Goal: Contribute content: Add original content to the website for others to see

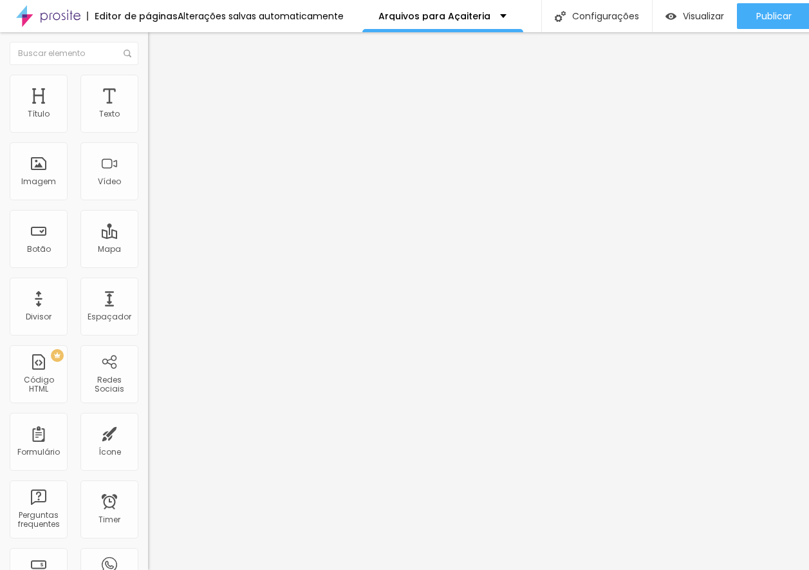
click at [148, 111] on span "Trocar imagem" at bounding box center [183, 105] width 70 height 11
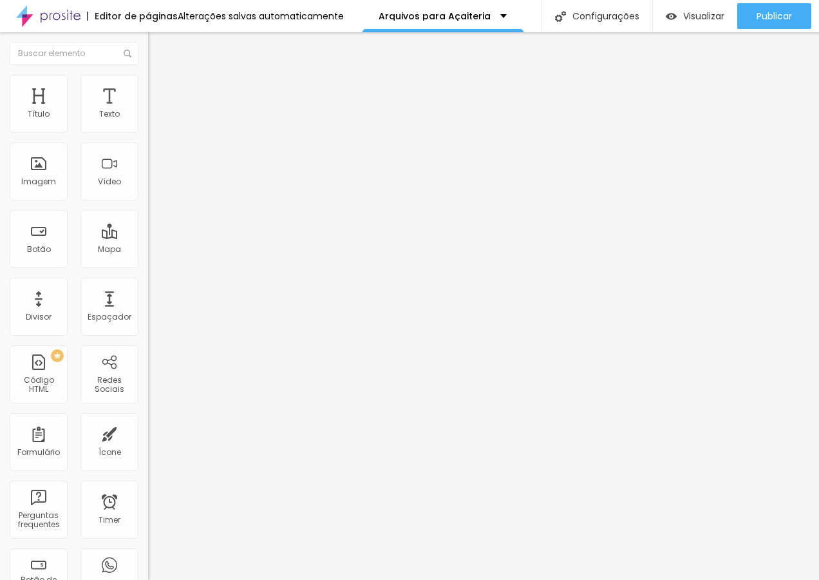
drag, startPoint x: 384, startPoint y: 166, endPoint x: 556, endPoint y: 86, distance: 189.6
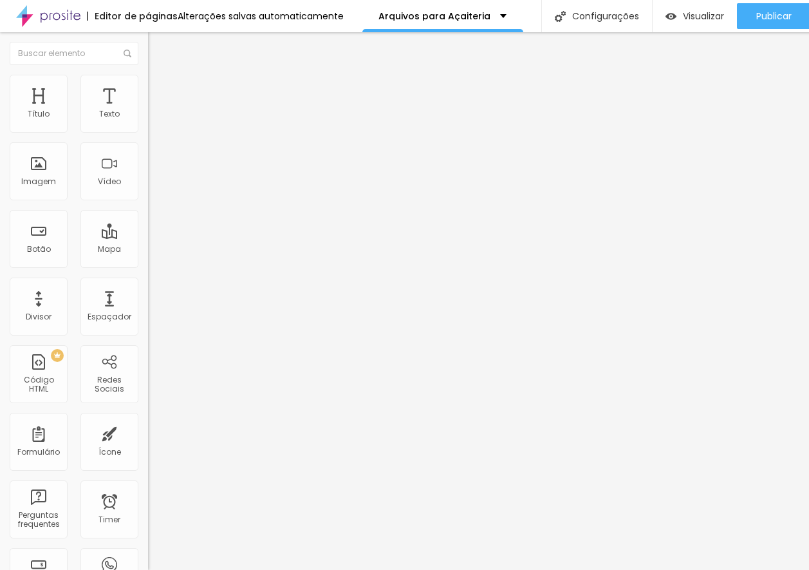
click at [148, 111] on span "Trocar imagem" at bounding box center [183, 105] width 70 height 11
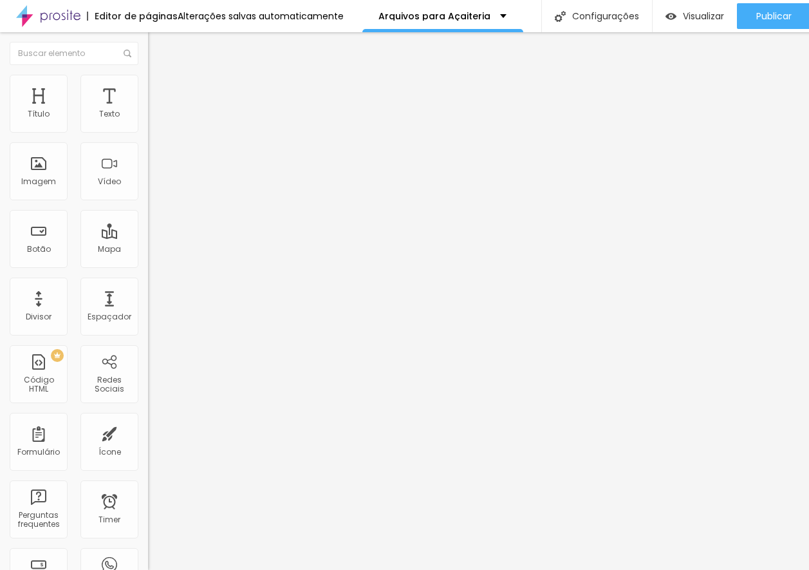
click at [160, 89] on span "Estilo" at bounding box center [170, 83] width 20 height 11
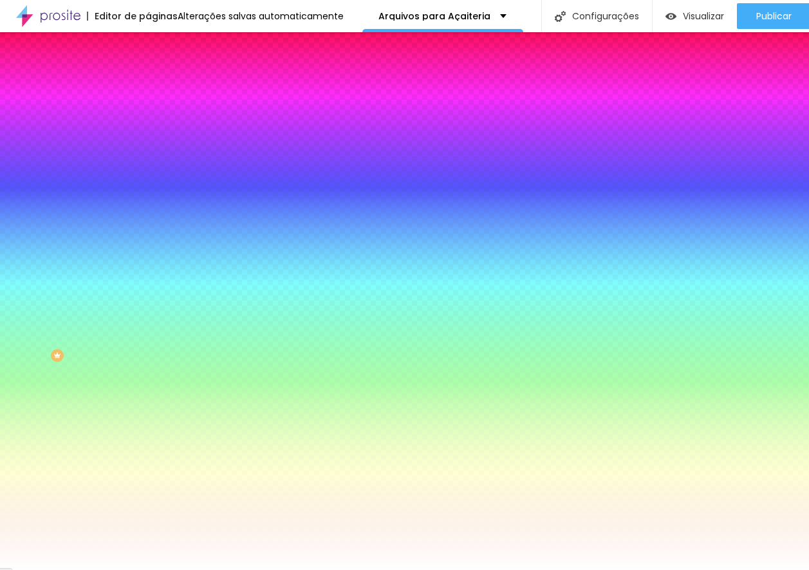
click at [148, 175] on div at bounding box center [222, 175] width 148 height 0
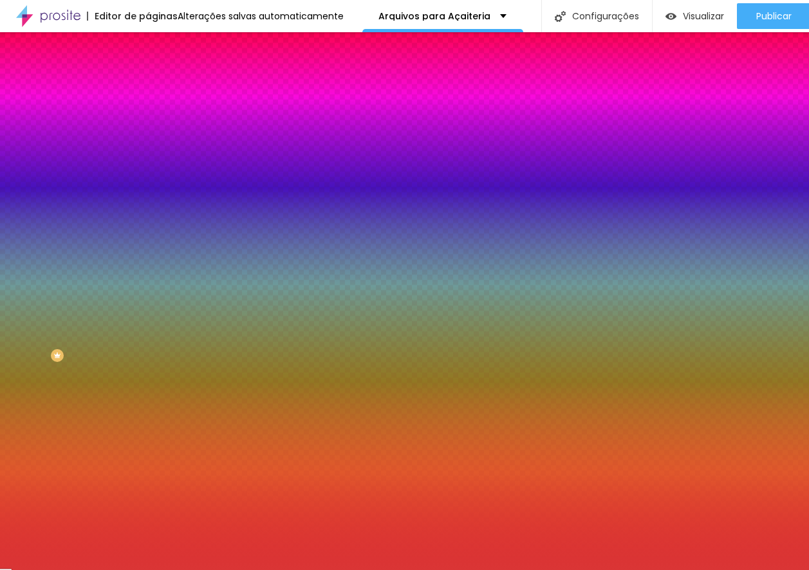
click at [84, 264] on div at bounding box center [404, 285] width 809 height 570
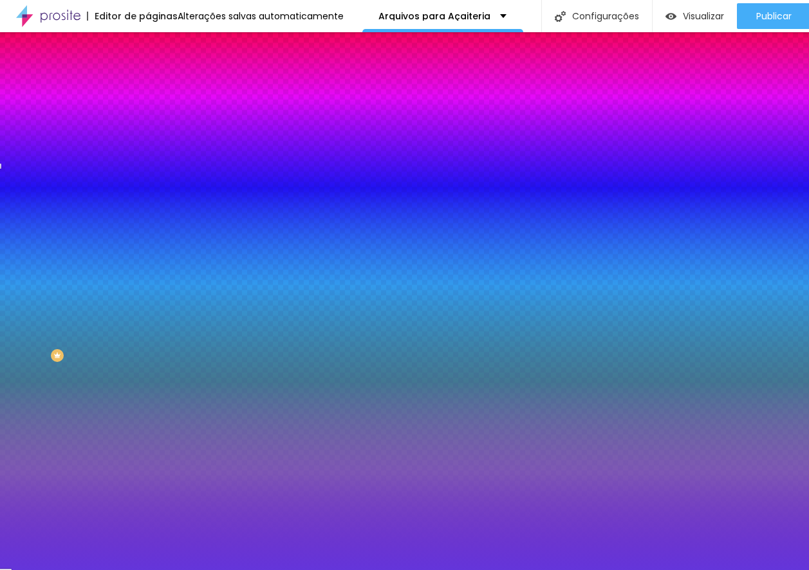
click at [116, 278] on div at bounding box center [404, 285] width 809 height 570
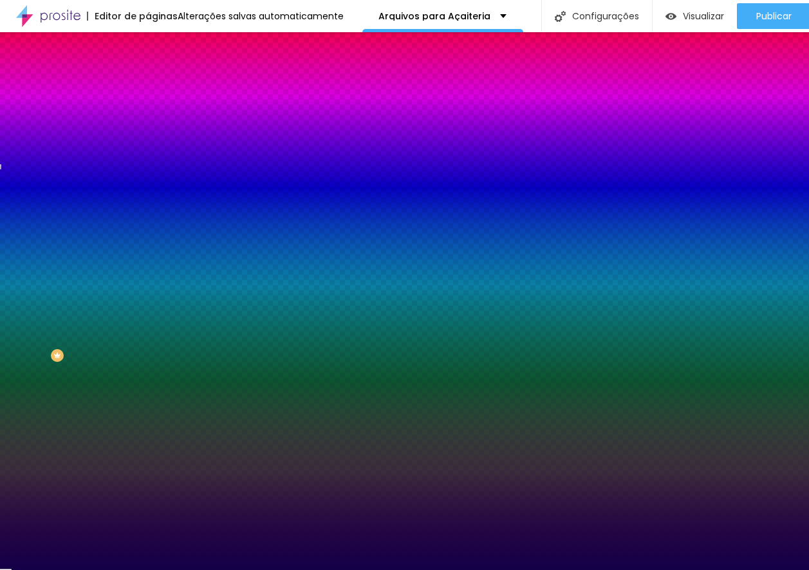
drag, startPoint x: 86, startPoint y: 268, endPoint x: 117, endPoint y: 319, distance: 60.4
click at [148, 188] on div at bounding box center [222, 188] width 148 height 0
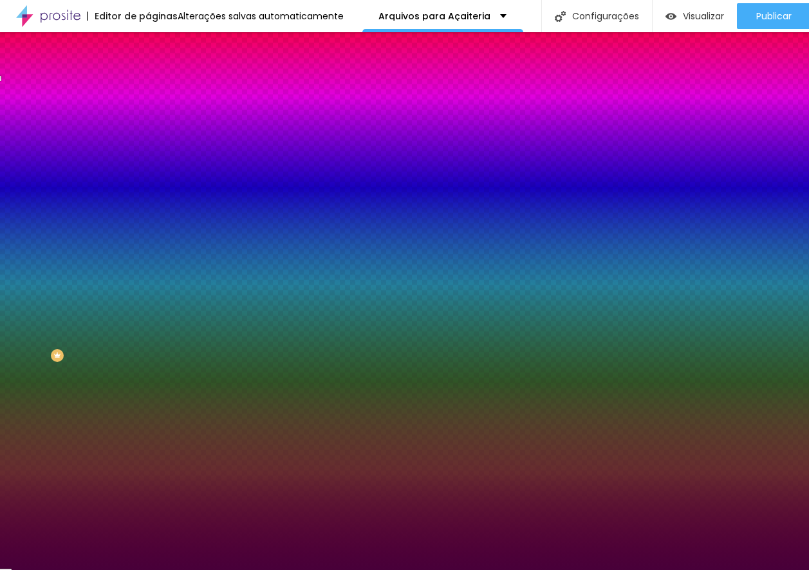
type input "#480039"
click at [116, 263] on div at bounding box center [404, 285] width 809 height 570
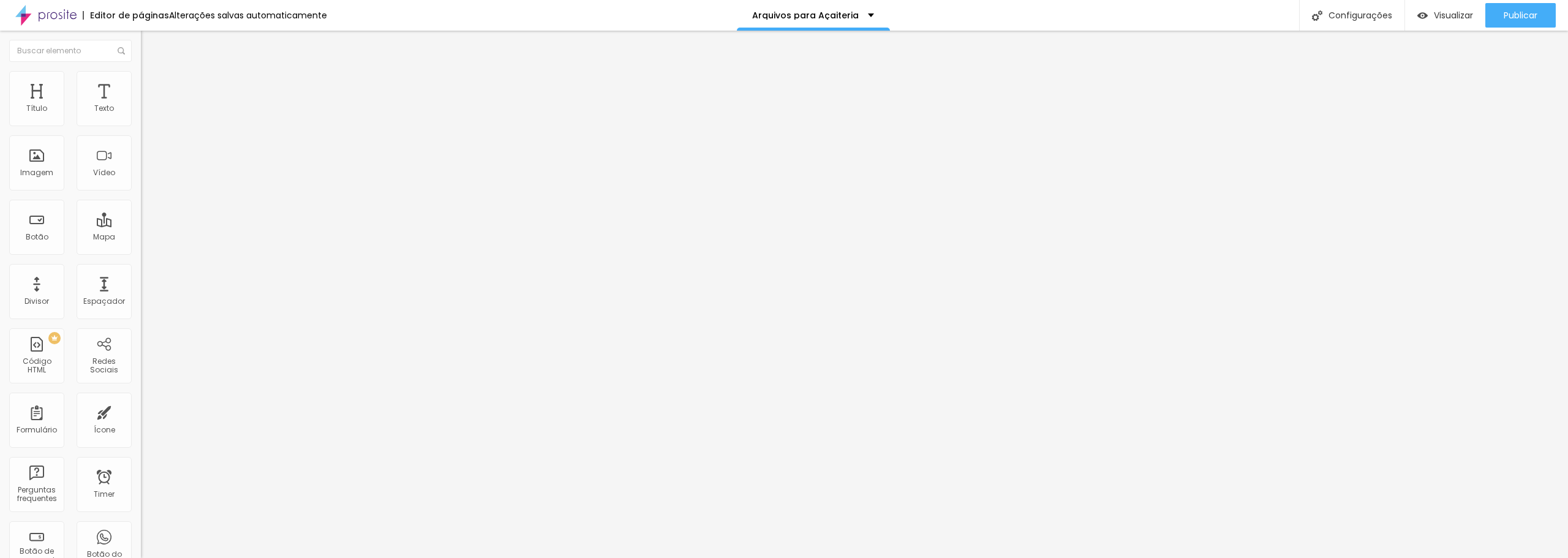
click at [152, 85] on span "Estilo" at bounding box center [162, 79] width 19 height 10
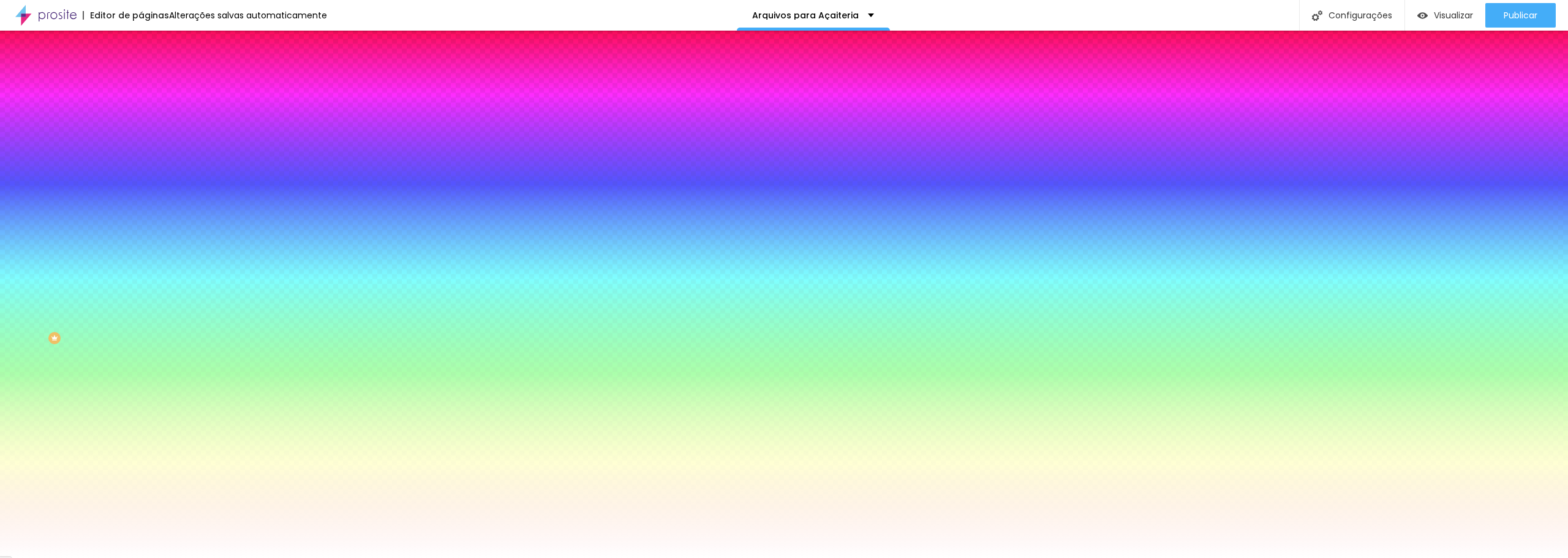
click at [141, 112] on span "Trocar imagem" at bounding box center [174, 107] width 67 height 10
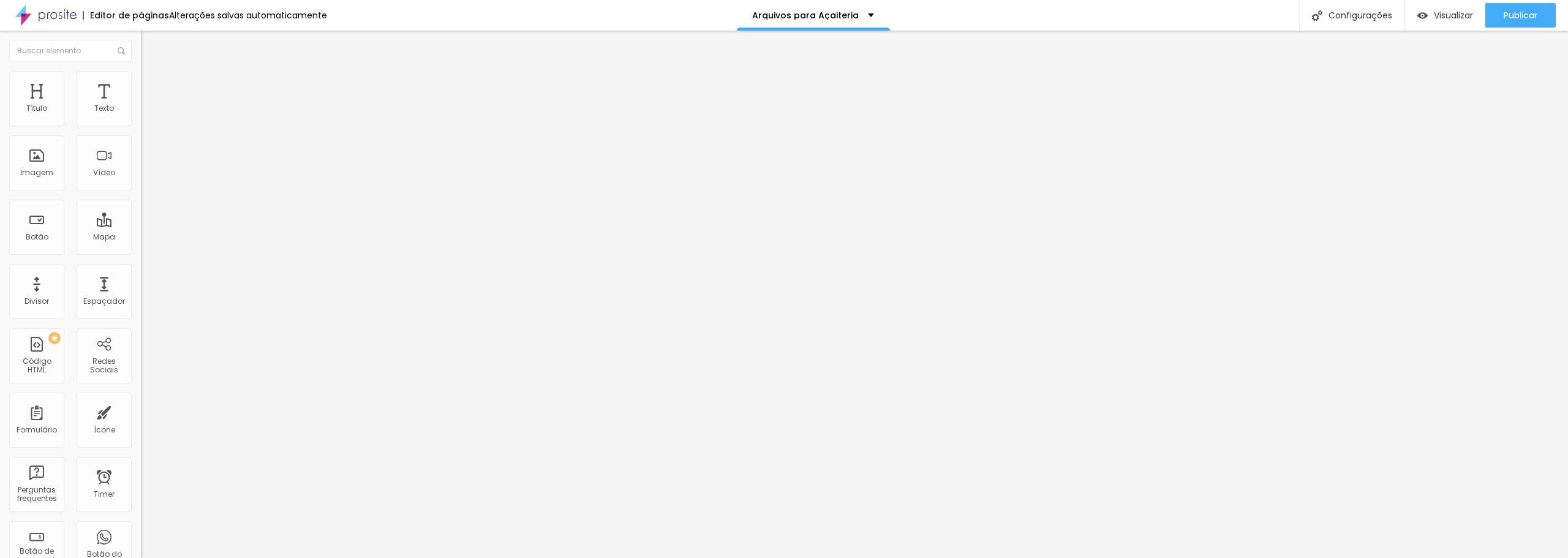
click at [152, 84] on span "Estilo" at bounding box center [162, 79] width 19 height 10
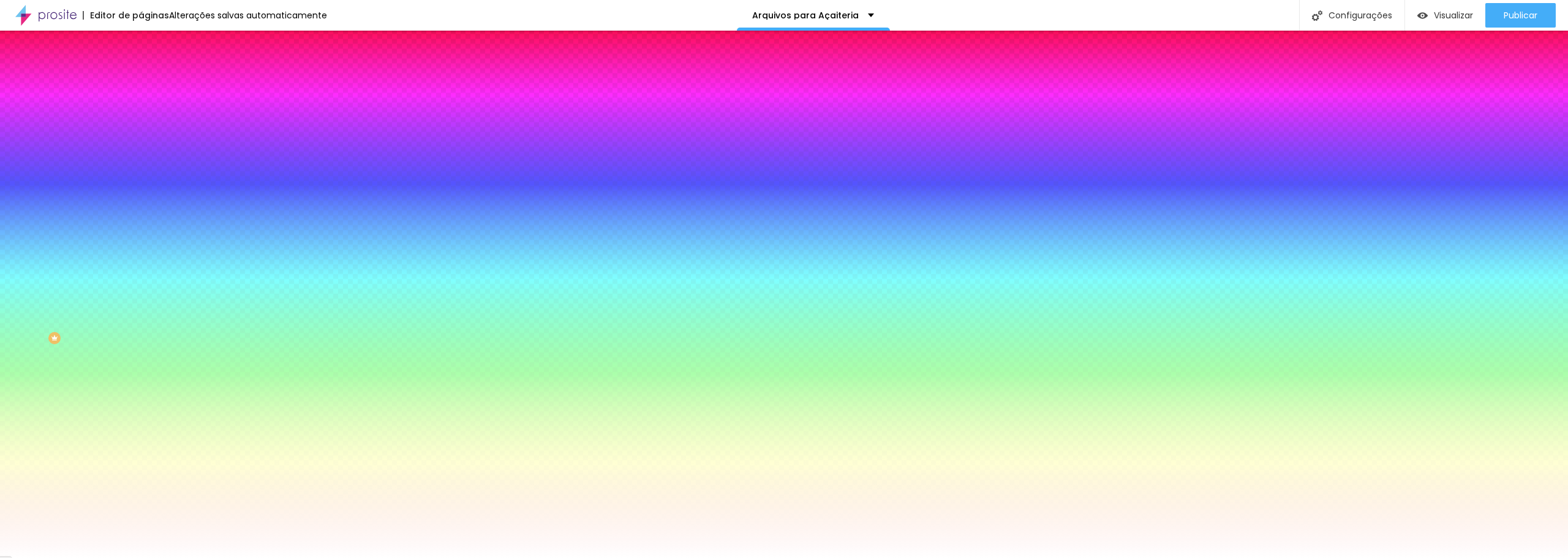
click at [141, 112] on span "Trocar imagem" at bounding box center [174, 107] width 67 height 10
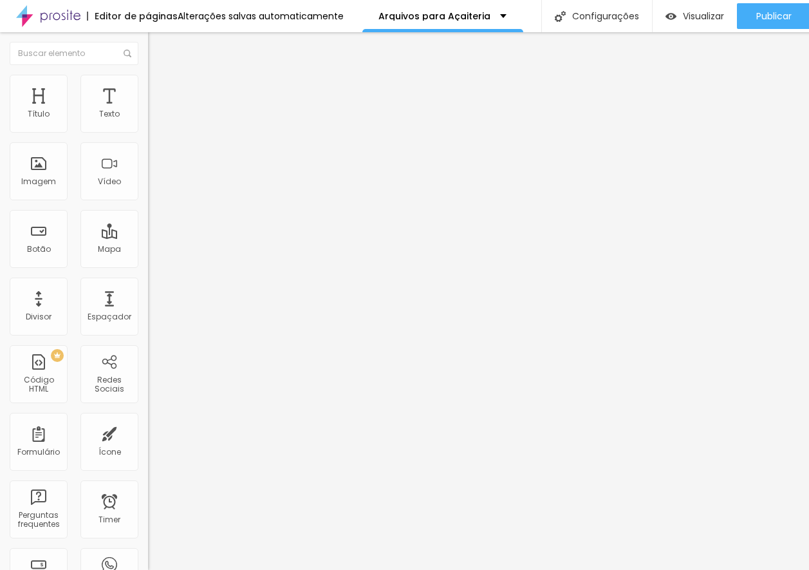
click at [148, 202] on span "1:1 Quadrado" at bounding box center [173, 196] width 51 height 11
click at [148, 237] on span "Original" at bounding box center [163, 231] width 31 height 11
click at [148, 208] on div "Cinema 16:9" at bounding box center [222, 204] width 148 height 8
click at [148, 236] on div "Original" at bounding box center [222, 232] width 148 height 8
click at [148, 225] on span "Quadrado" at bounding box center [169, 219] width 42 height 11
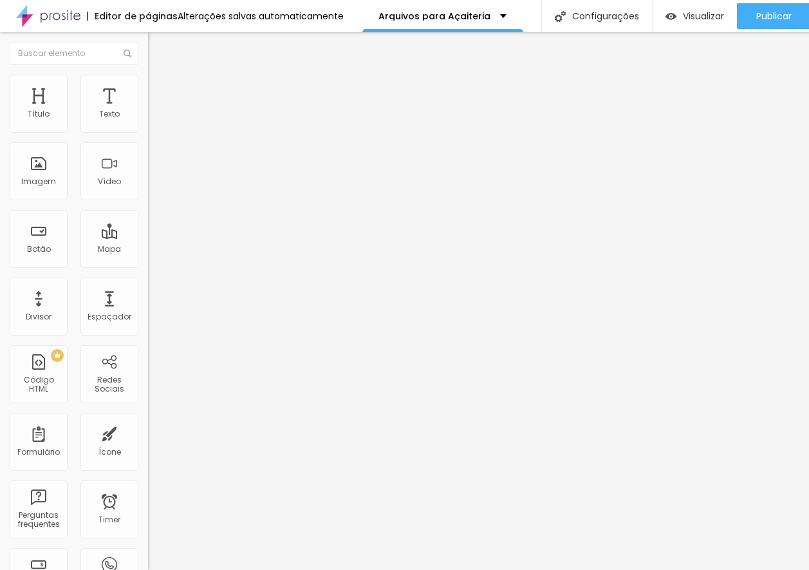
click at [148, 237] on span "Original" at bounding box center [163, 231] width 31 height 11
click at [148, 111] on span "Trocar imagem" at bounding box center [183, 105] width 70 height 11
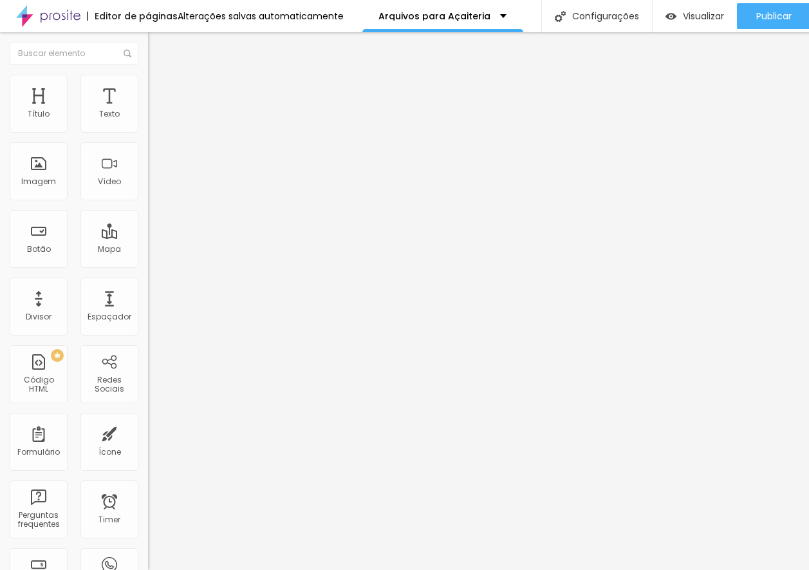
click at [158, 44] on img "button" at bounding box center [163, 47] width 10 height 10
click at [160, 89] on span "Estilo" at bounding box center [170, 83] width 20 height 11
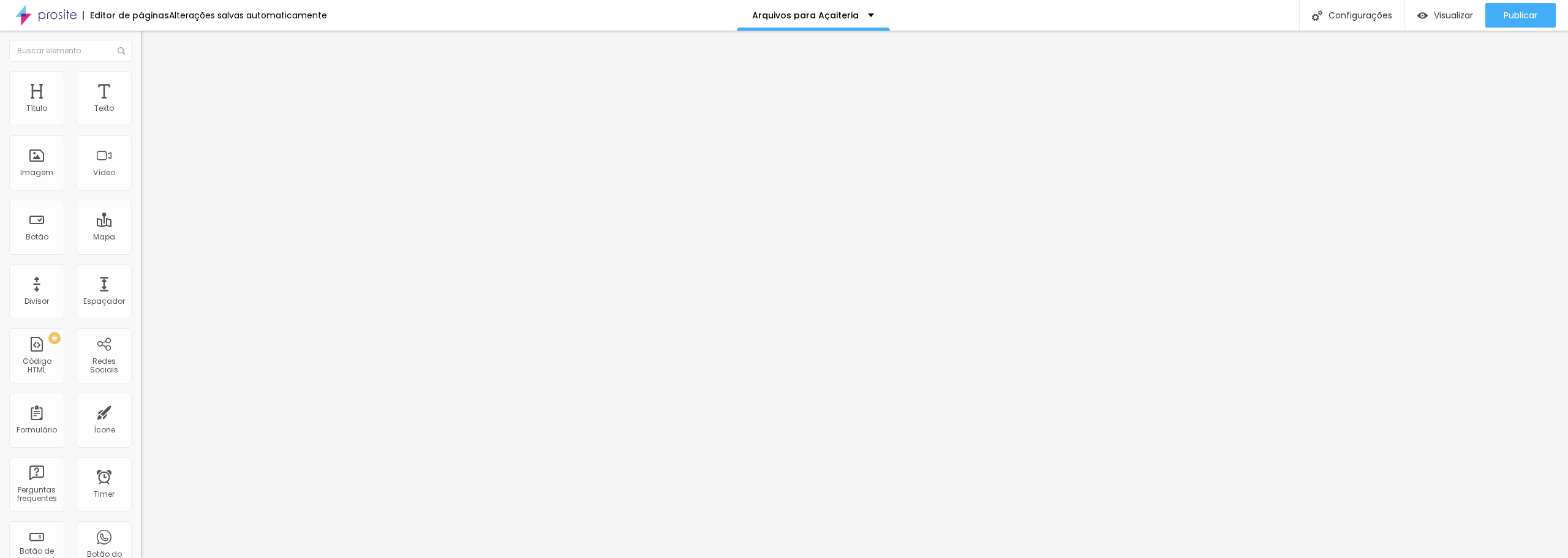
click at [152, 82] on span "Estilo" at bounding box center [162, 79] width 19 height 10
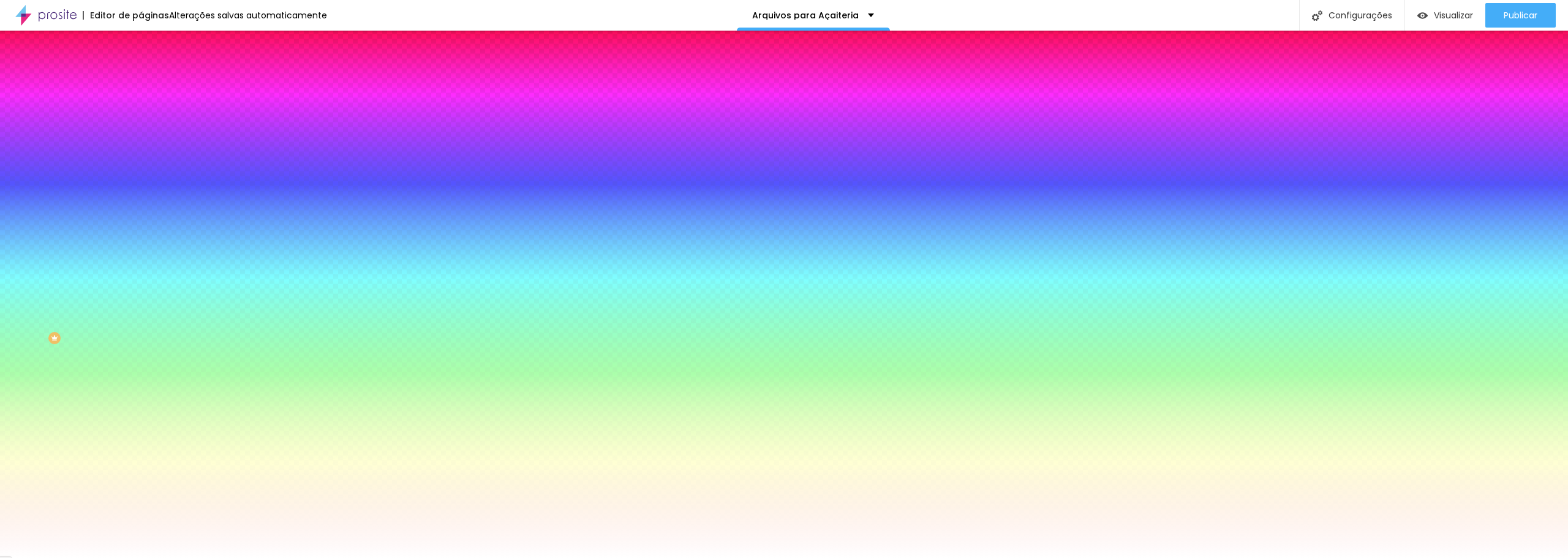
click at [141, 112] on span "Trocar imagem" at bounding box center [174, 107] width 67 height 10
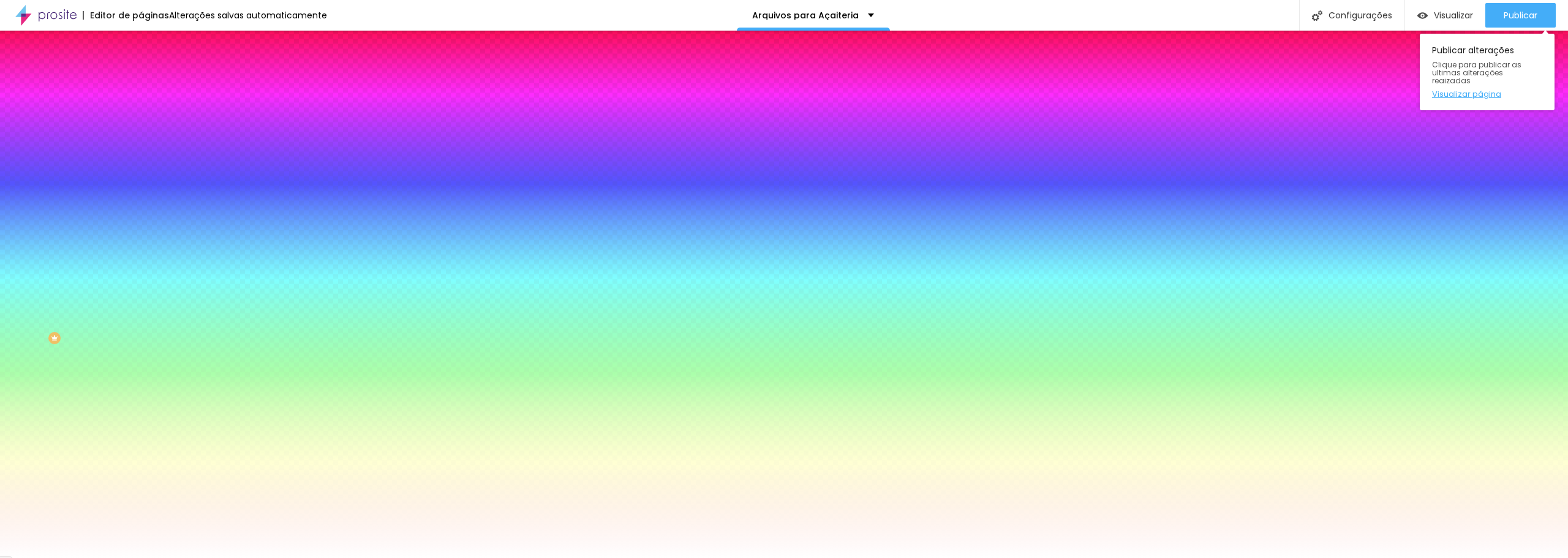
click at [769, 90] on link "Visualizar página" at bounding box center [1487, 94] width 110 height 8
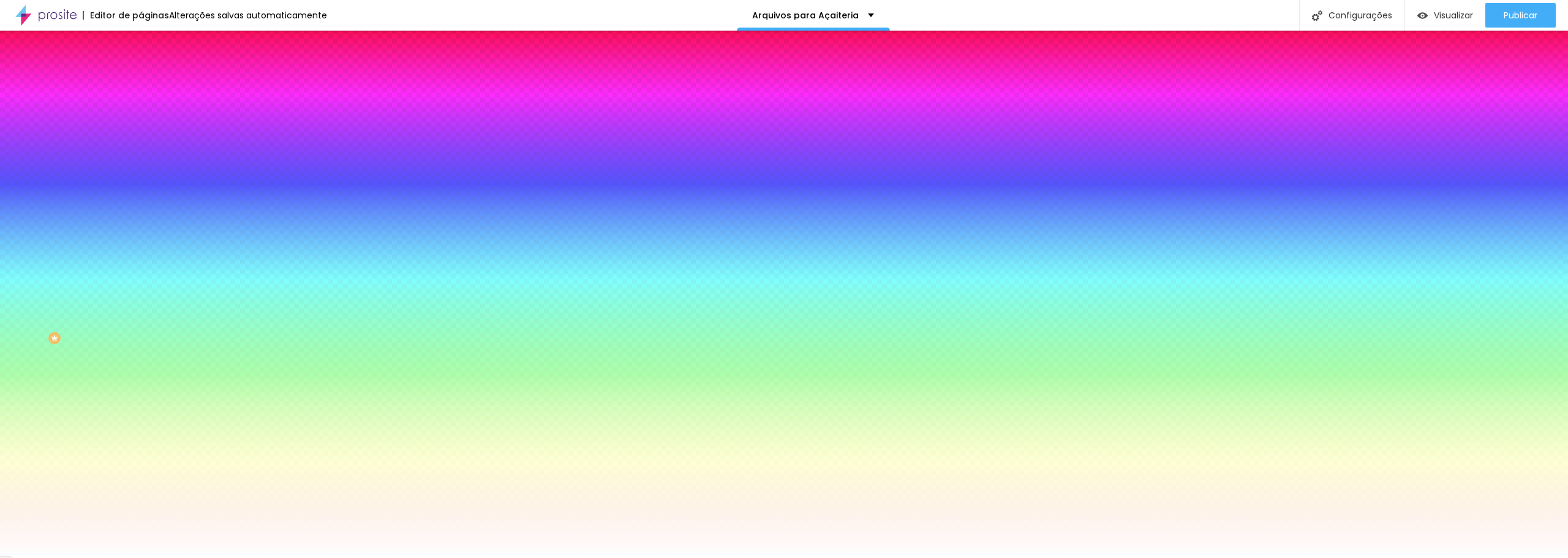
click at [141, 112] on span "Trocar imagem" at bounding box center [174, 107] width 67 height 10
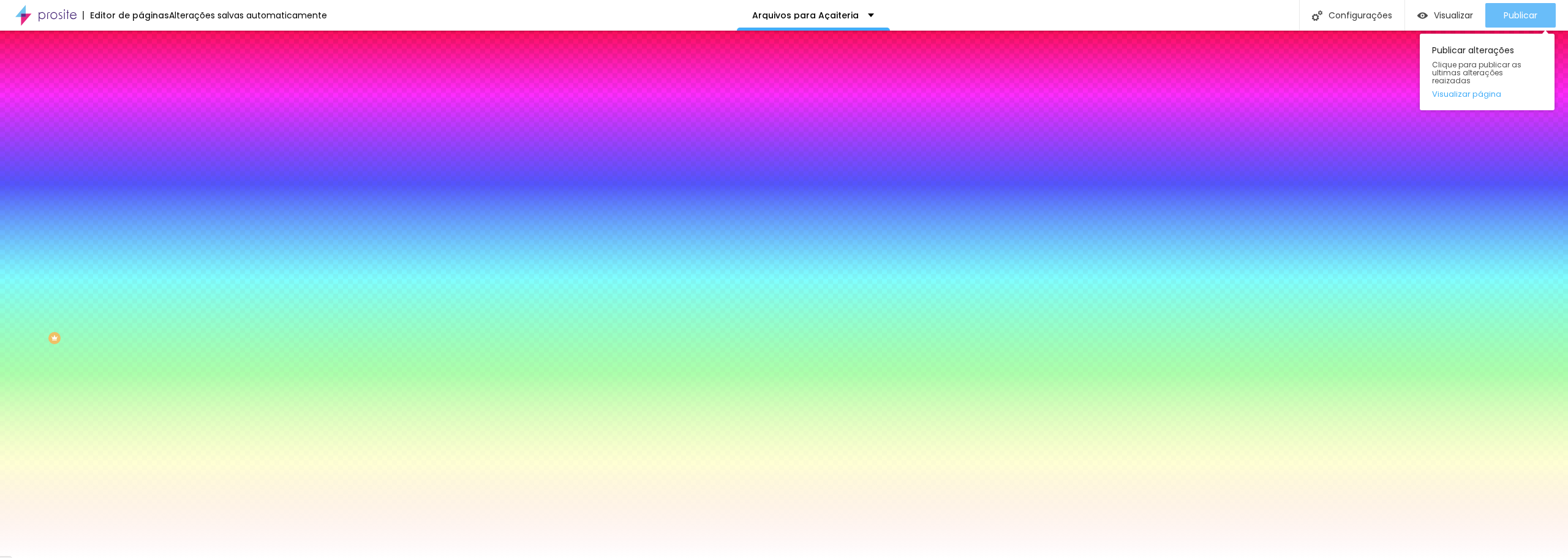
click at [769, 8] on button "Publicar" at bounding box center [1520, 15] width 70 height 25
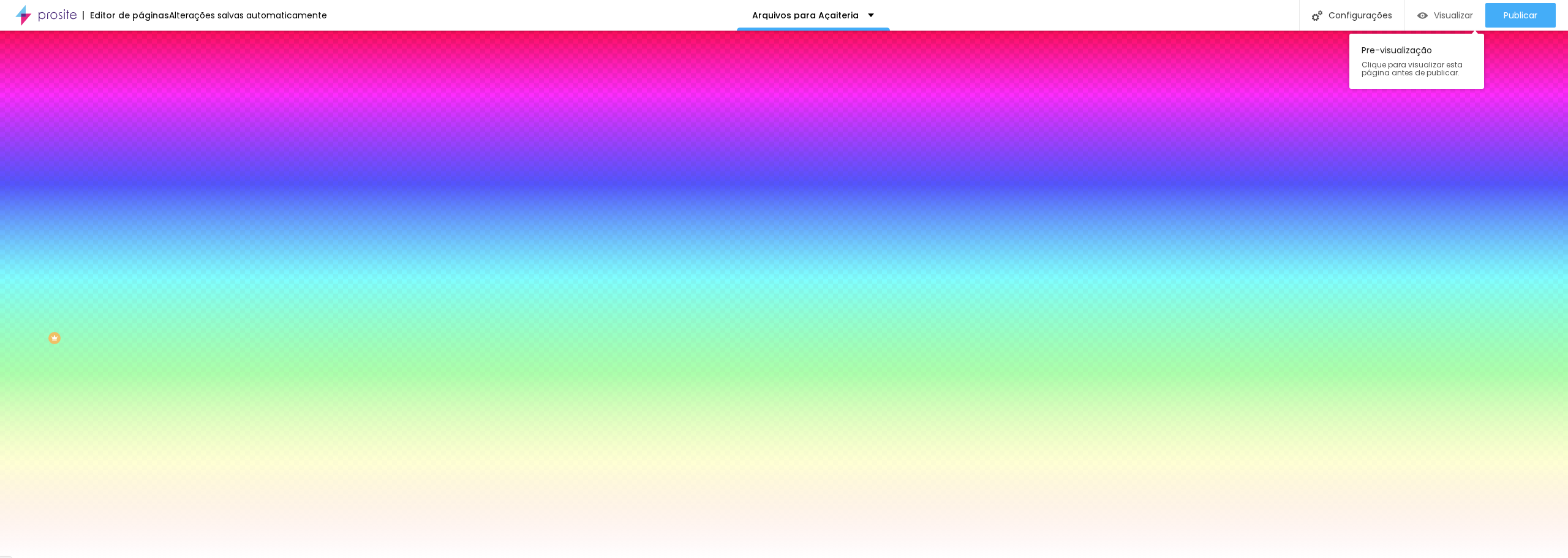
click at [769, 20] on span "Visualizar" at bounding box center [1453, 15] width 39 height 10
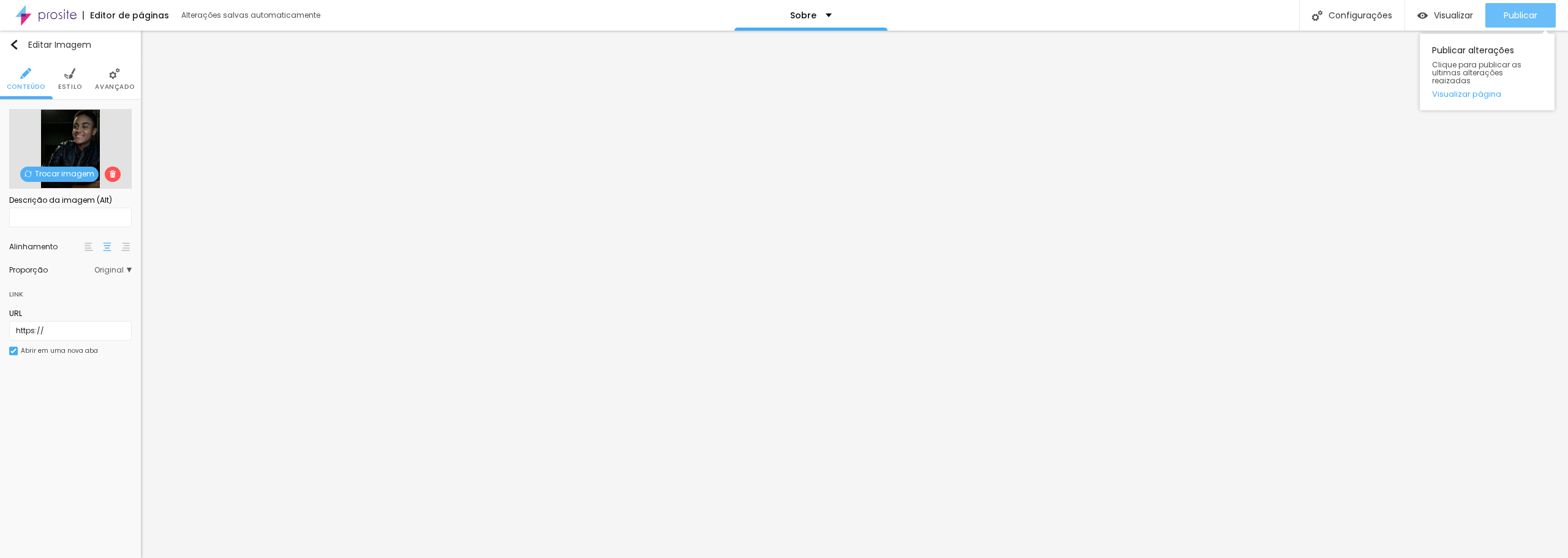
click at [769, 20] on span "Publicar" at bounding box center [1520, 15] width 33 height 10
